Goal: Transaction & Acquisition: Purchase product/service

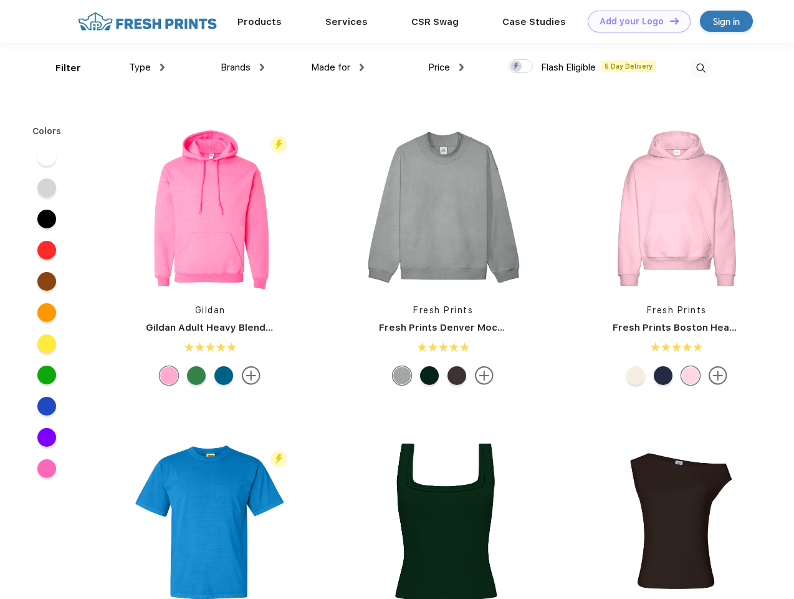
scroll to position [1, 0]
click at [635, 21] on link "Add your Logo Design Tool" at bounding box center [639, 22] width 103 height 22
click at [0, 0] on div "Design Tool" at bounding box center [0, 0] width 0 height 0
click at [669, 21] on link "Add your Logo Design Tool" at bounding box center [639, 22] width 103 height 22
click at [60, 68] on div "Filter" at bounding box center [68, 68] width 26 height 14
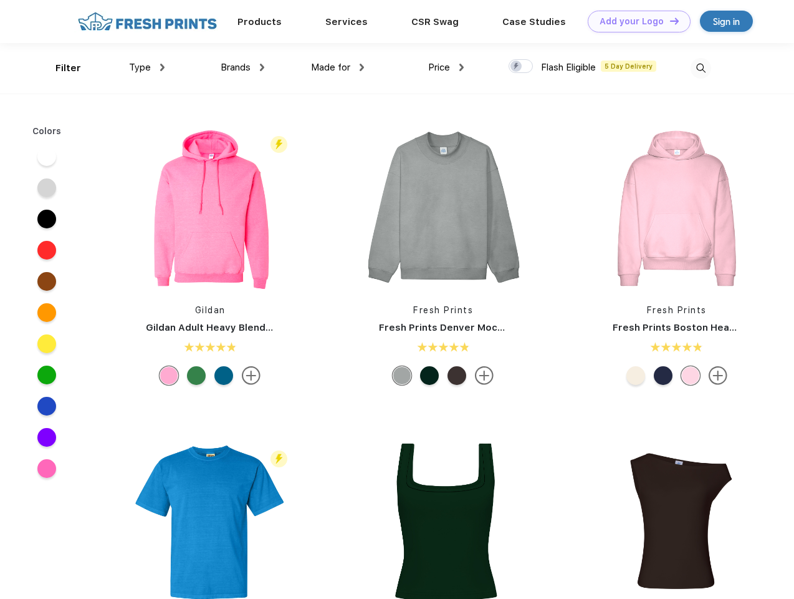
click at [147, 67] on span "Type" at bounding box center [140, 67] width 22 height 11
click at [243, 67] on span "Brands" at bounding box center [236, 67] width 30 height 11
click at [338, 67] on span "Made for" at bounding box center [330, 67] width 39 height 11
click at [446, 67] on span "Price" at bounding box center [439, 67] width 22 height 11
click at [521, 67] on div at bounding box center [521, 66] width 24 height 14
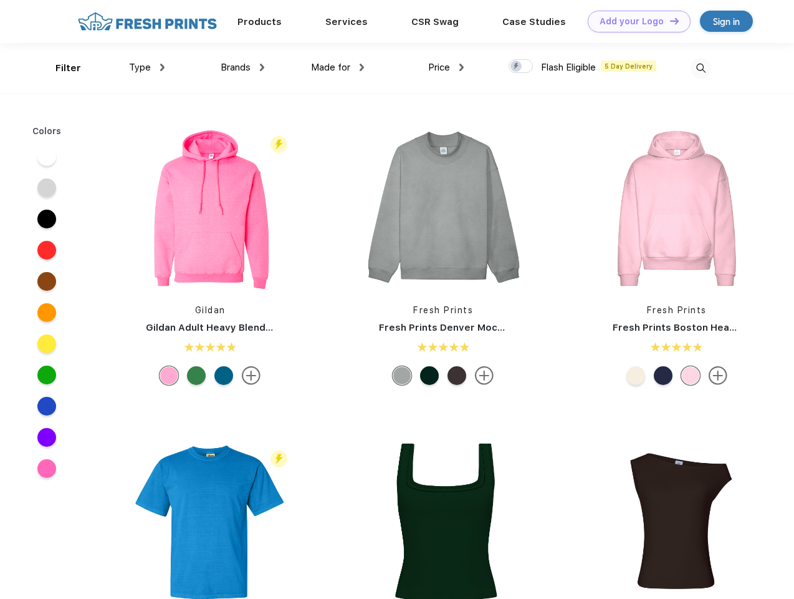
click at [517, 67] on input "checkbox" at bounding box center [513, 63] width 8 height 8
click at [701, 68] on img at bounding box center [701, 68] width 21 height 21
